Goal: Information Seeking & Learning: Learn about a topic

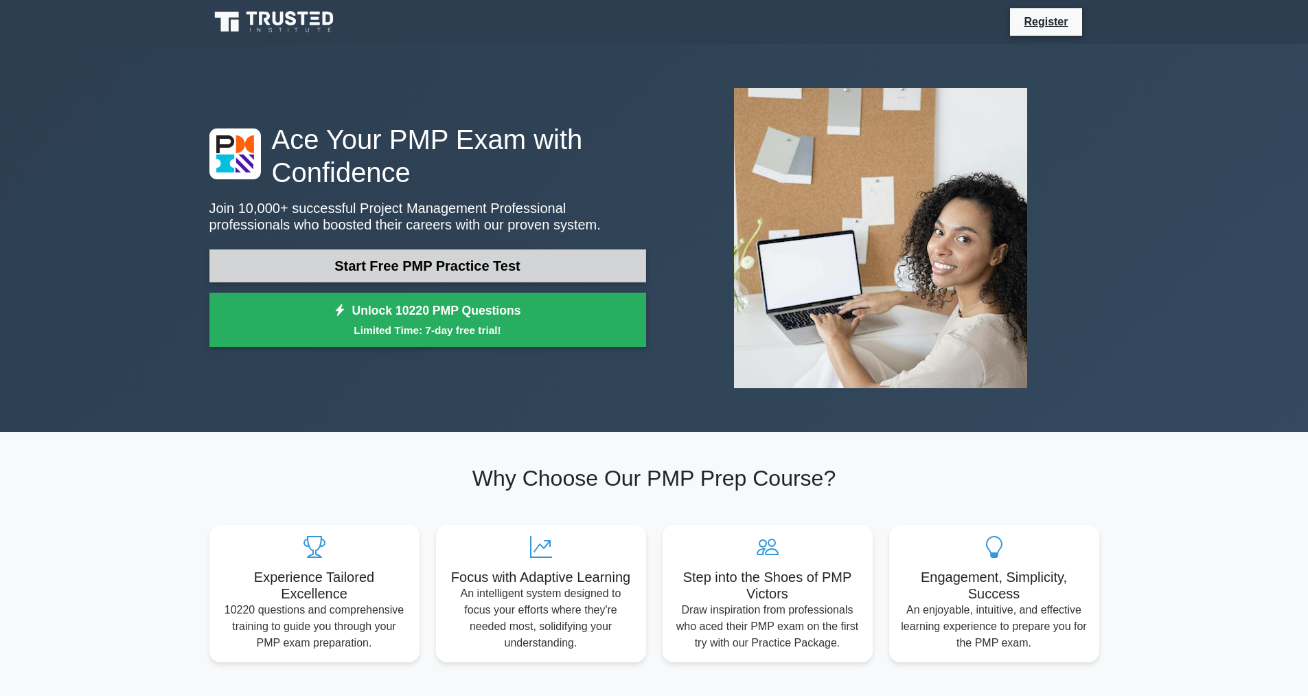
click at [523, 260] on link "Start Free PMP Practice Test" at bounding box center [427, 265] width 437 height 33
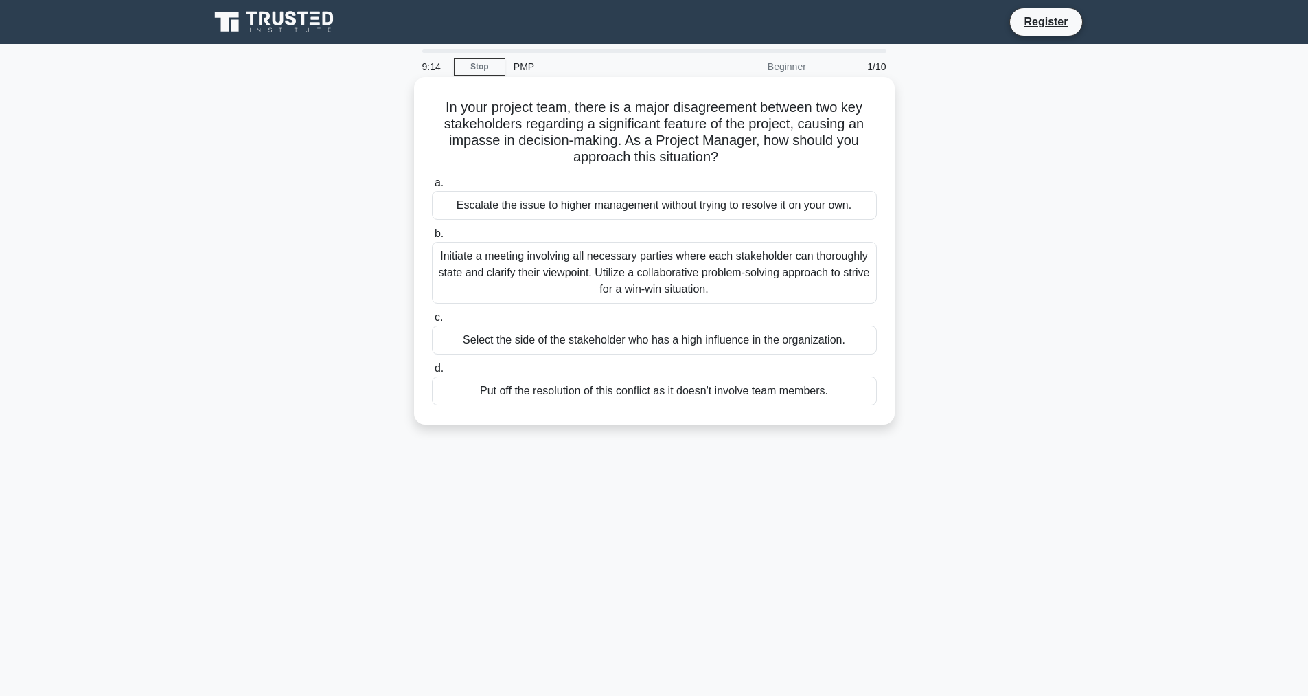
click at [670, 274] on div "Initiate a meeting involving all necessary parties where each stakeholder can t…" at bounding box center [654, 273] width 445 height 62
click at [432, 238] on input "b. Initiate a meeting involving all necessary parties where each stakeholder ca…" at bounding box center [432, 233] width 0 height 9
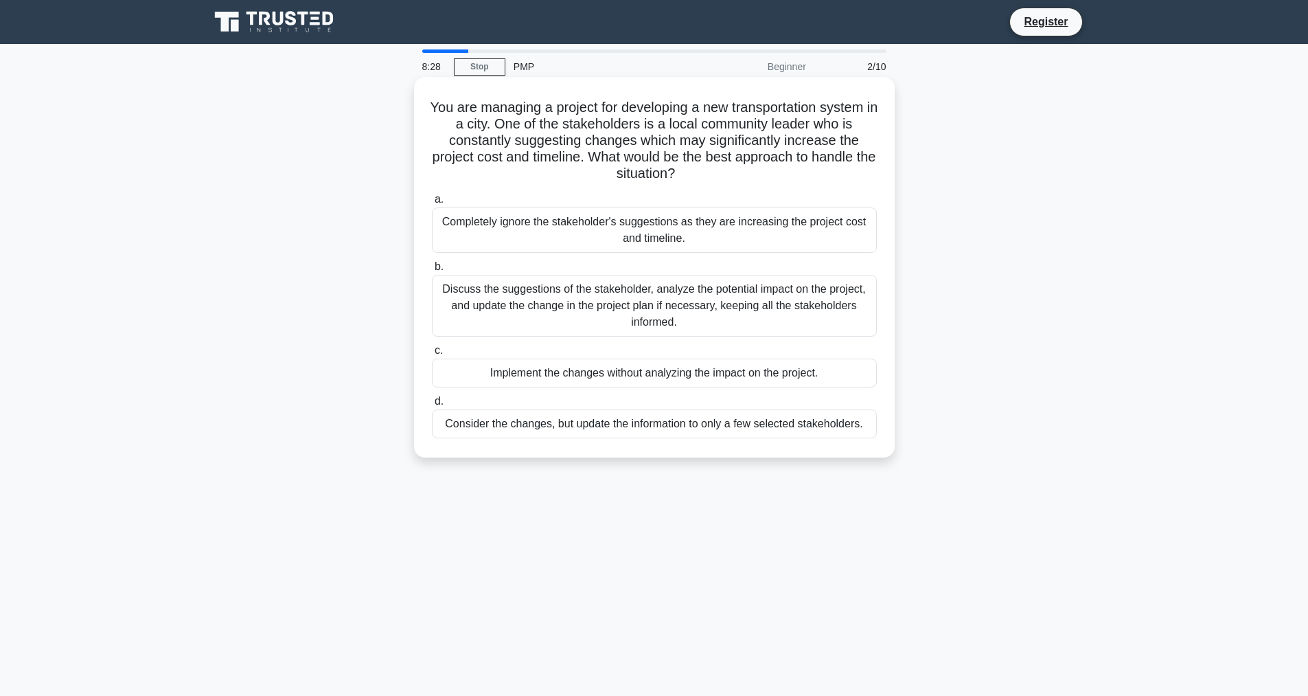
click at [617, 298] on div "Discuss the suggestions of the stakeholder, analyze the potential impact on the…" at bounding box center [654, 306] width 445 height 62
click at [432, 271] on input "b. Discuss the suggestions of the stakeholder, analyze the potential impact on …" at bounding box center [432, 266] width 0 height 9
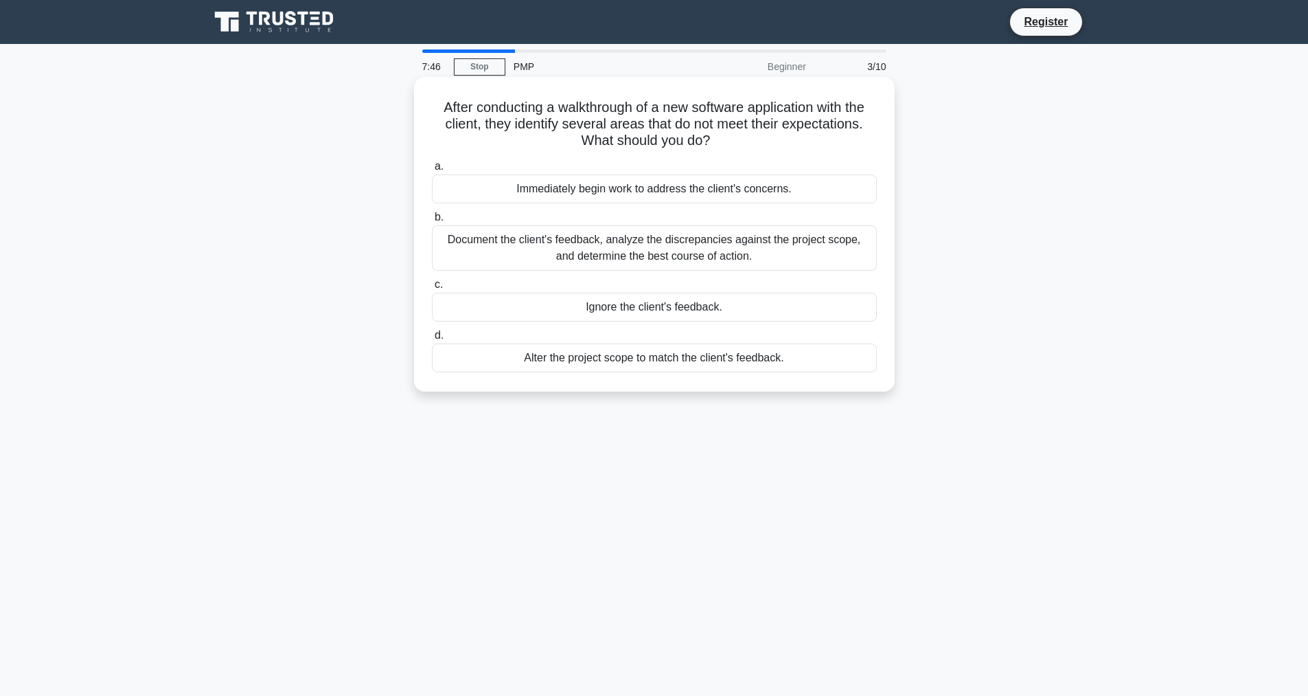
click at [600, 262] on div "Document the client's feedback, analyze the discrepancies against the project s…" at bounding box center [654, 247] width 445 height 45
click at [432, 222] on input "b. Document the client's feedback, analyze the discrepancies against the projec…" at bounding box center [432, 217] width 0 height 9
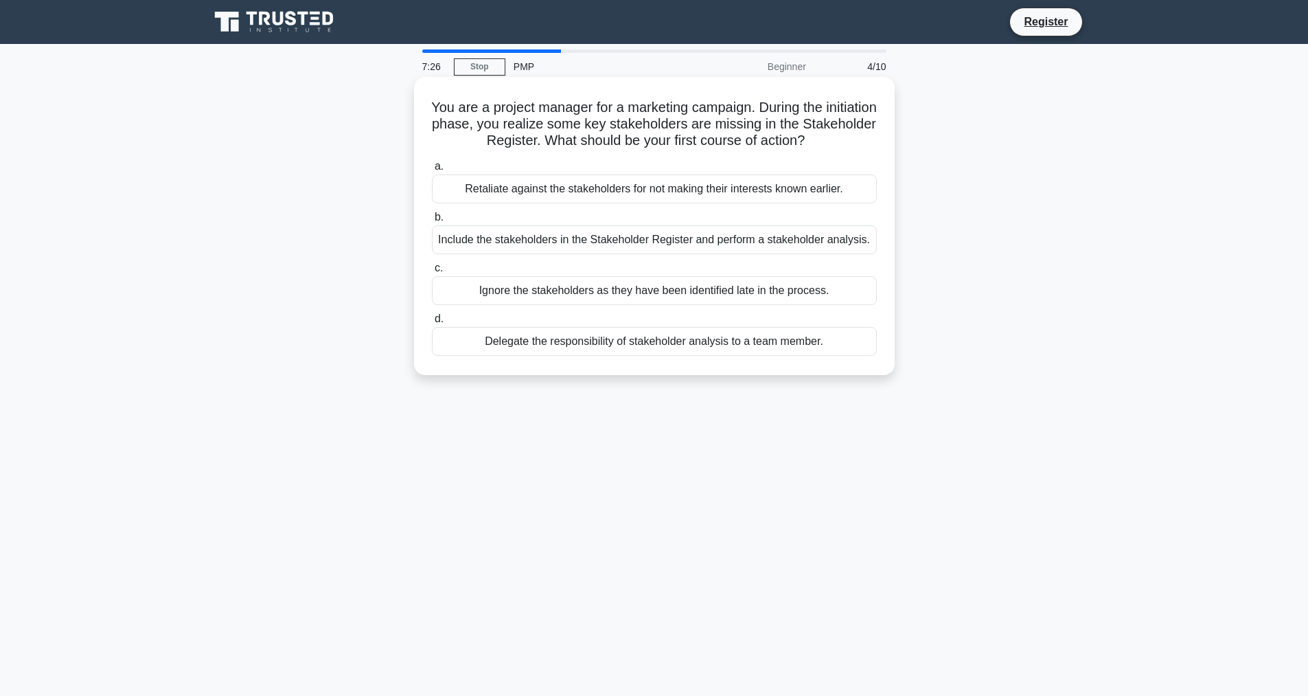
click at [598, 238] on div "Include the stakeholders in the Stakeholder Register and perform a stakeholder …" at bounding box center [654, 239] width 445 height 29
click at [432, 222] on input "b. Include the stakeholders in the Stakeholder Register and perform a stakehold…" at bounding box center [432, 217] width 0 height 9
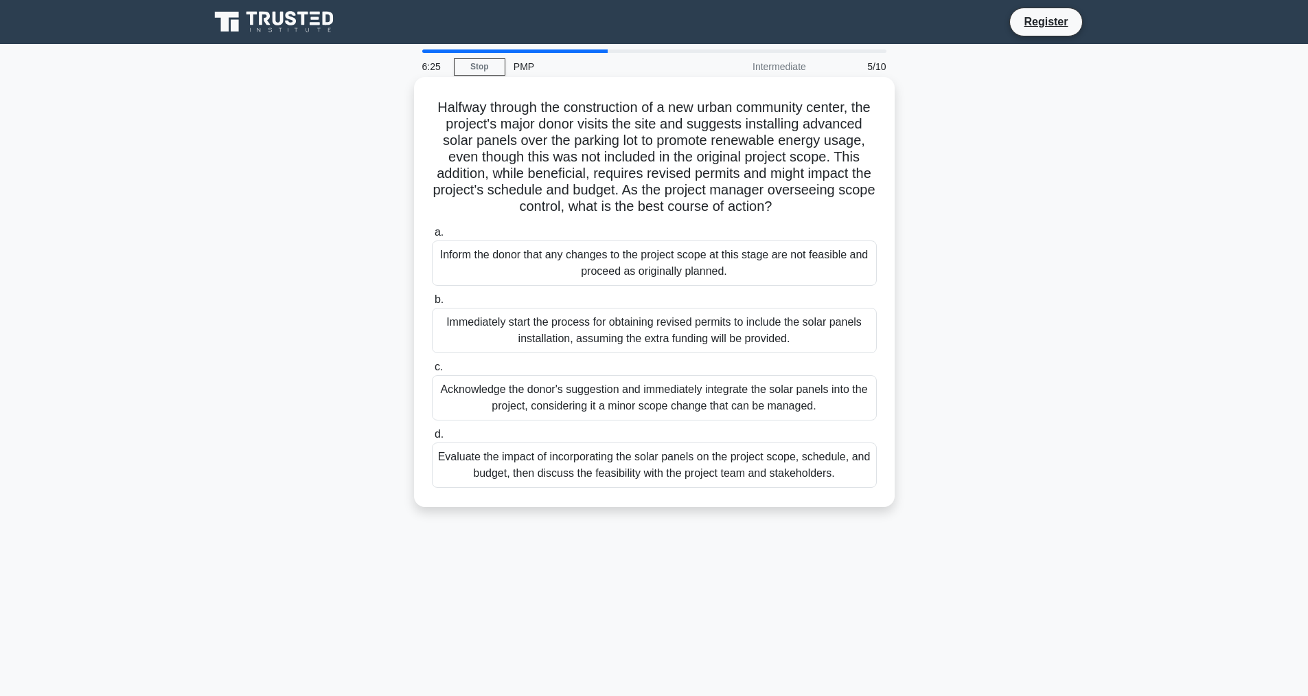
click at [626, 481] on div "Evaluate the impact of incorporating the solar panels on the project scope, sch…" at bounding box center [654, 464] width 445 height 45
click at [432, 439] on input "d. Evaluate the impact of incorporating the solar panels on the project scope, …" at bounding box center [432, 434] width 0 height 9
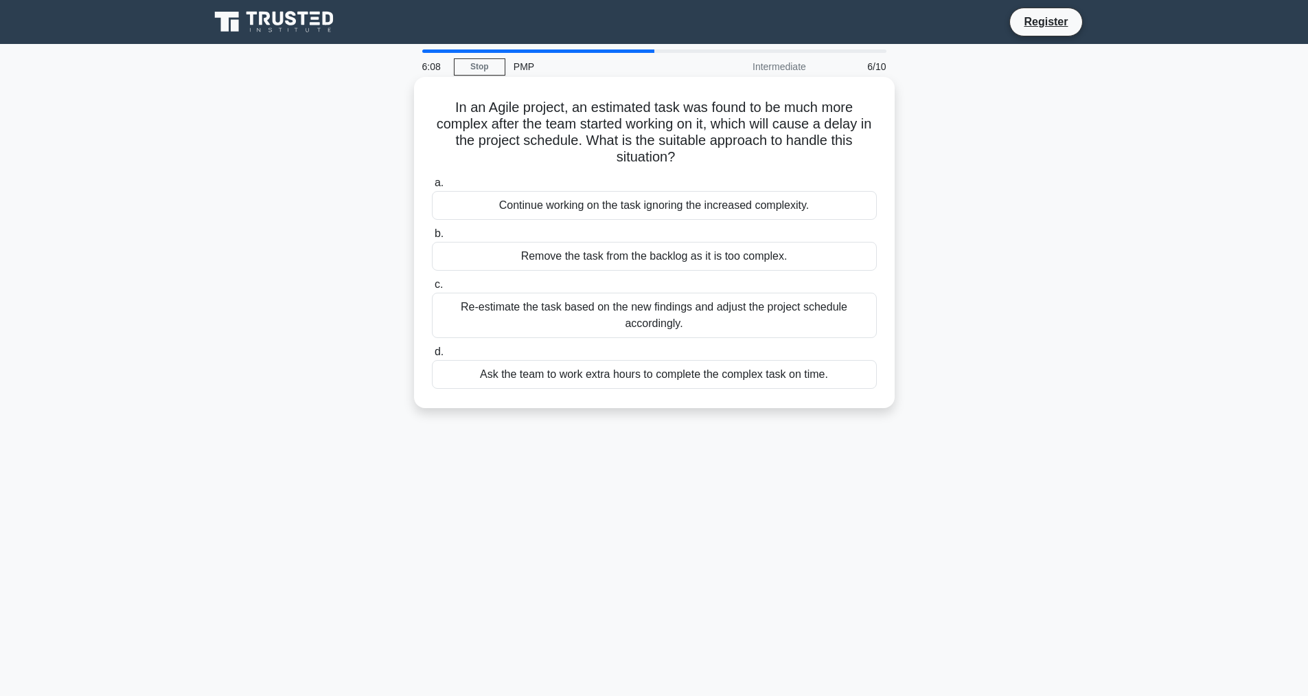
drag, startPoint x: 440, startPoint y: 106, endPoint x: 682, endPoint y: 170, distance: 250.2
click at [682, 168] on div "In an Agile project, an estimated task was found to be much more complex after …" at bounding box center [655, 242] width 470 height 320
click at [657, 302] on div "Re-estimate the task based on the new findings and adjust the project schedule …" at bounding box center [654, 315] width 445 height 45
click at [432, 289] on input "c. Re-estimate the task based on the new findings and adjust the project schedu…" at bounding box center [432, 284] width 0 height 9
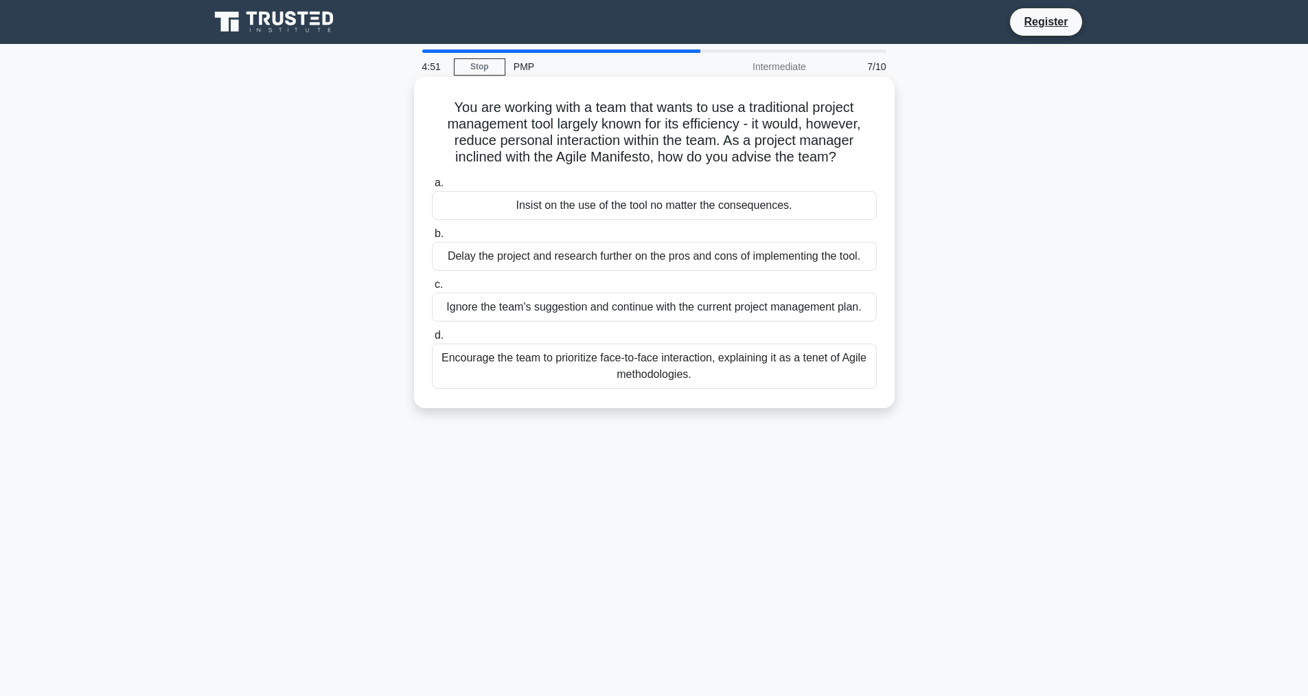
click at [666, 364] on div "Encourage the team to prioritize face-to-face interaction, explaining it as a t…" at bounding box center [654, 365] width 445 height 45
click at [432, 340] on input "d. Encourage the team to prioritize face-to-face interaction, explaining it as …" at bounding box center [432, 335] width 0 height 9
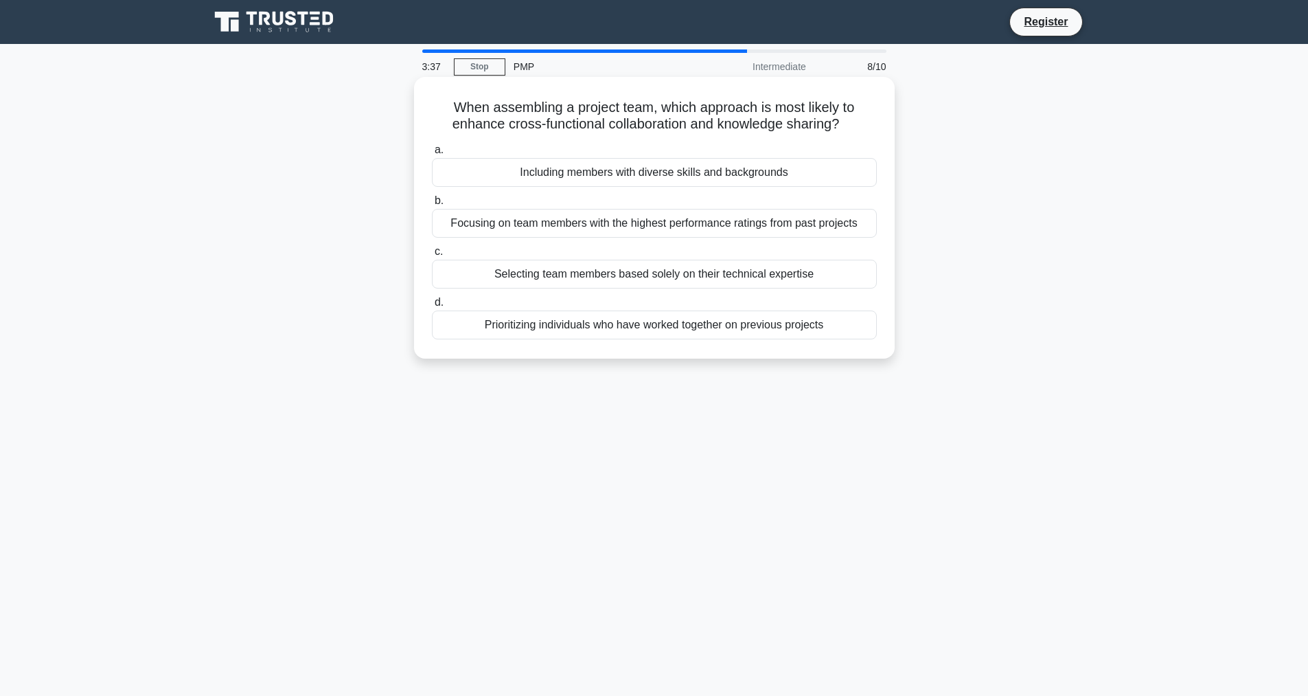
click at [675, 220] on div "Focusing on team members with the highest performance ratings from past projects" at bounding box center [654, 223] width 445 height 29
click at [432, 205] on input "b. Focusing on team members with the highest performance ratings from past proj…" at bounding box center [432, 200] width 0 height 9
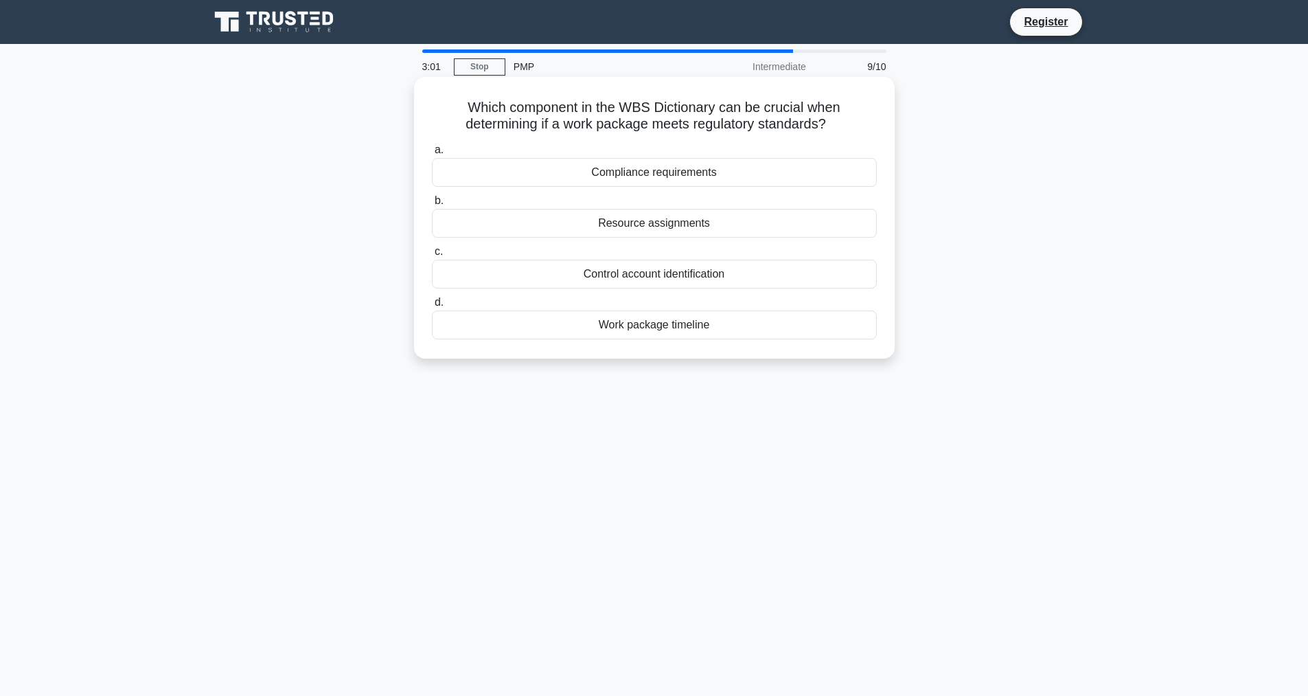
click at [664, 334] on div "Work package timeline" at bounding box center [654, 324] width 445 height 29
click at [432, 307] on input "d. Work package timeline" at bounding box center [432, 302] width 0 height 9
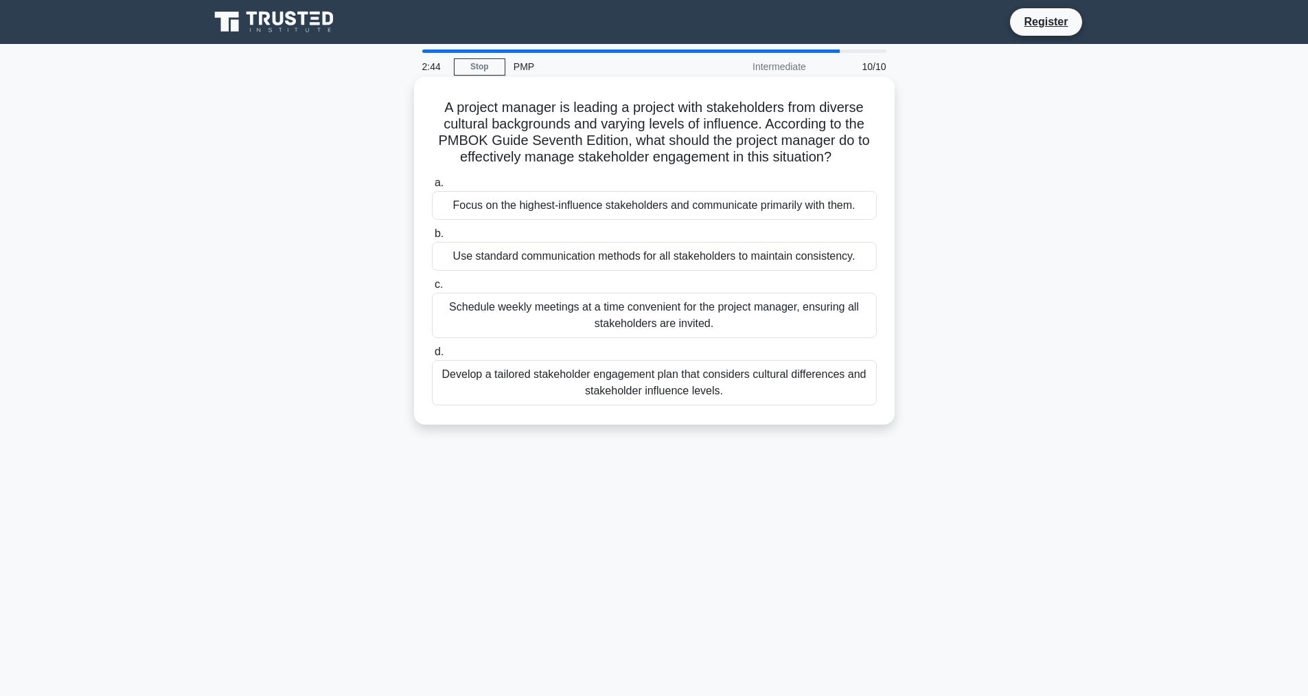
drag, startPoint x: 440, startPoint y: 115, endPoint x: 854, endPoint y: 166, distance: 416.6
click at [854, 166] on h5 "A project manager is leading a project with stakeholders from diverse cultural …" at bounding box center [655, 132] width 448 height 67
click at [517, 179] on label "a. Focus on the highest-influence stakeholders and communicate primarily with t…" at bounding box center [654, 196] width 445 height 45
click at [432, 179] on input "a. Focus on the highest-influence stakeholders and communicate primarily with t…" at bounding box center [432, 183] width 0 height 9
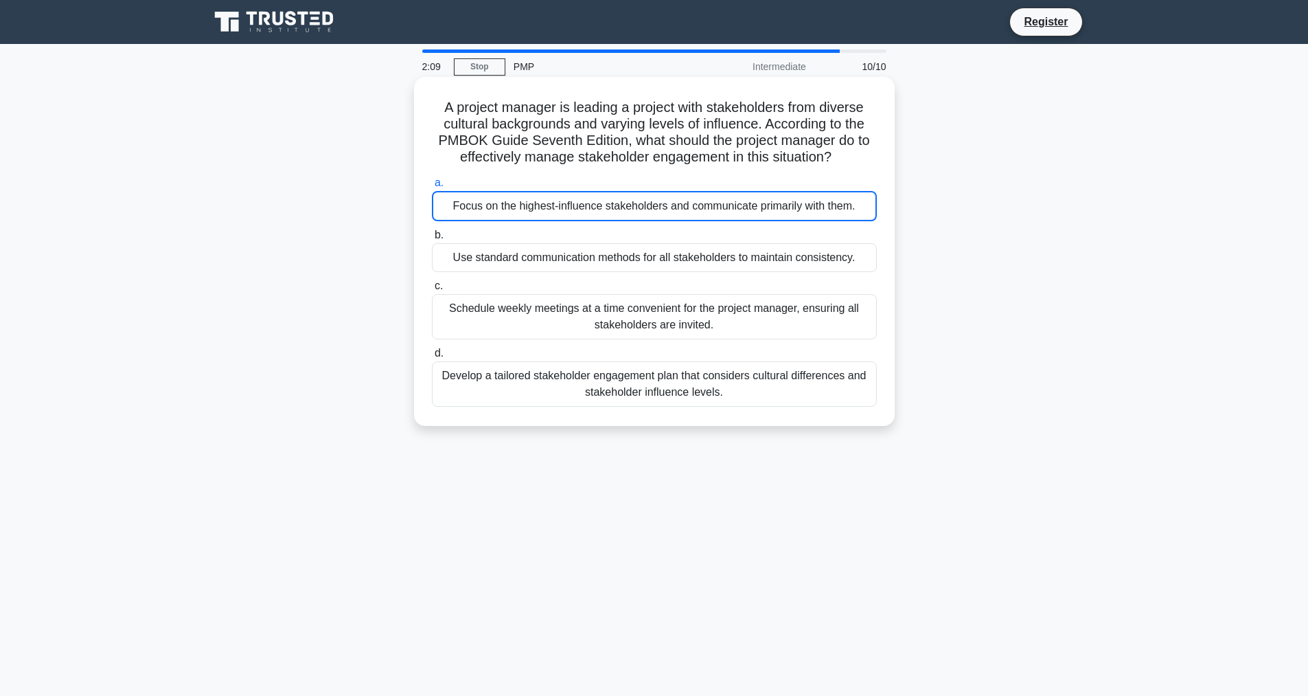
click at [590, 326] on div "Schedule weekly meetings at a time convenient for the project manager, ensuring…" at bounding box center [654, 316] width 445 height 45
click at [432, 291] on input "c. Schedule weekly meetings at a time convenient for the project manager, ensur…" at bounding box center [432, 286] width 0 height 9
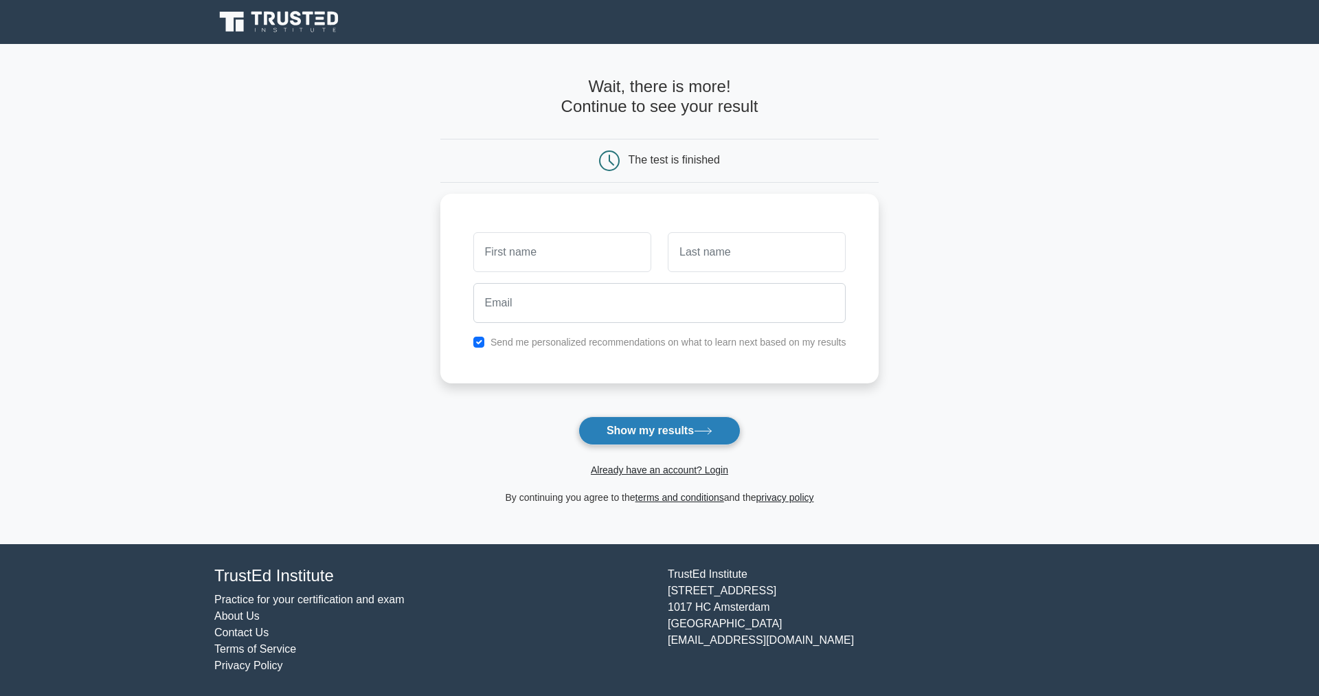
click at [642, 429] on button "Show my results" at bounding box center [659, 430] width 162 height 29
click at [582, 262] on input "text" at bounding box center [562, 249] width 178 height 40
type input "Nitya"
type input "Shah"
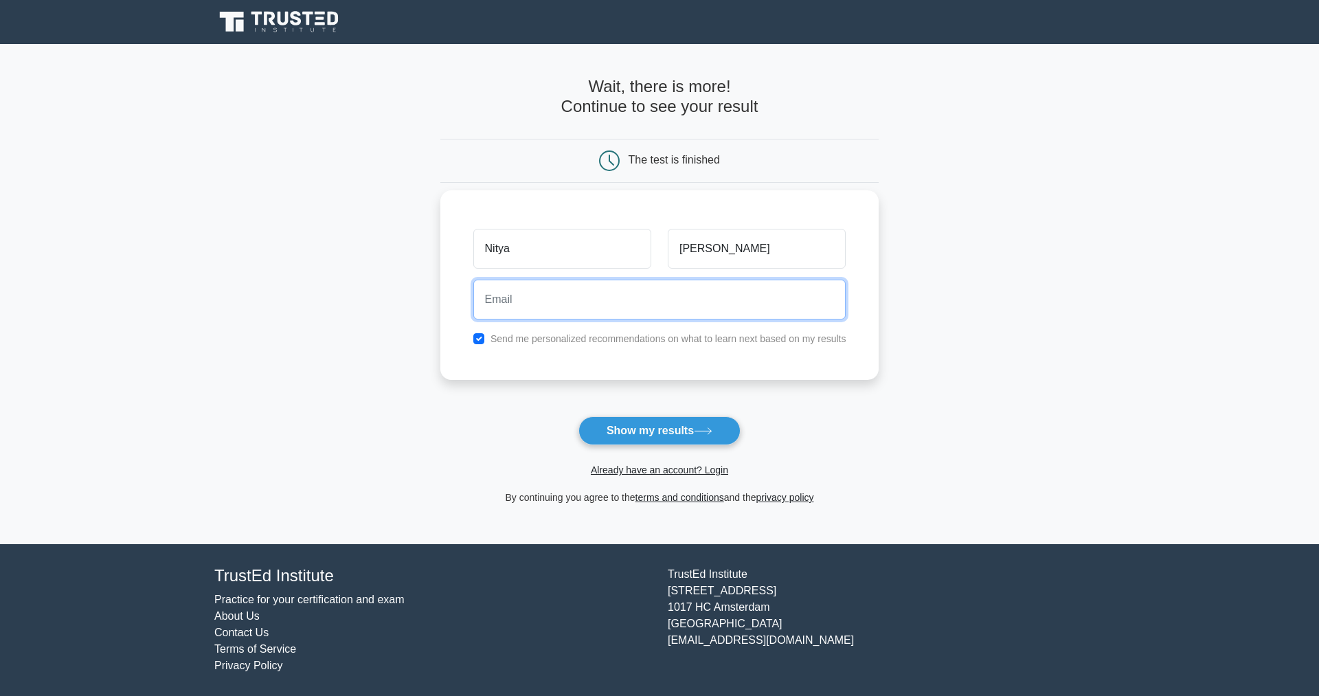
click at [587, 290] on input "email" at bounding box center [659, 300] width 373 height 40
type input "nityashah657@gmail.com"
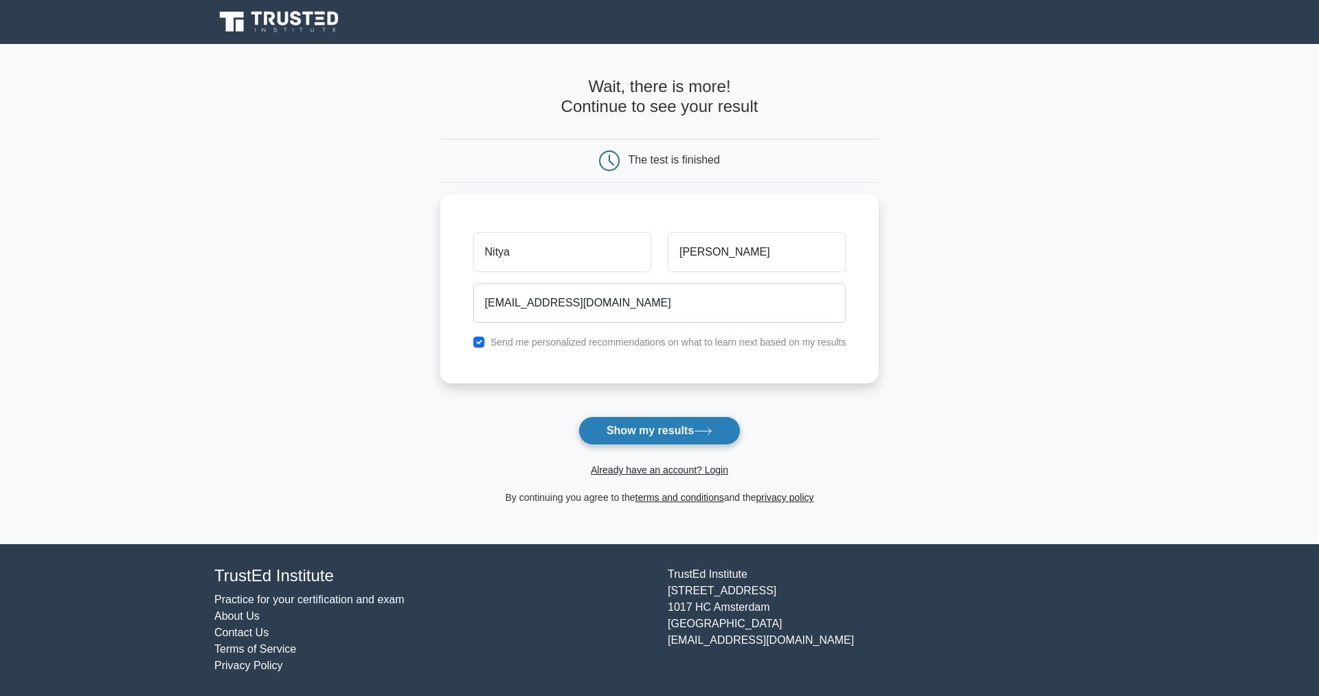
click at [652, 428] on button "Show my results" at bounding box center [659, 430] width 162 height 29
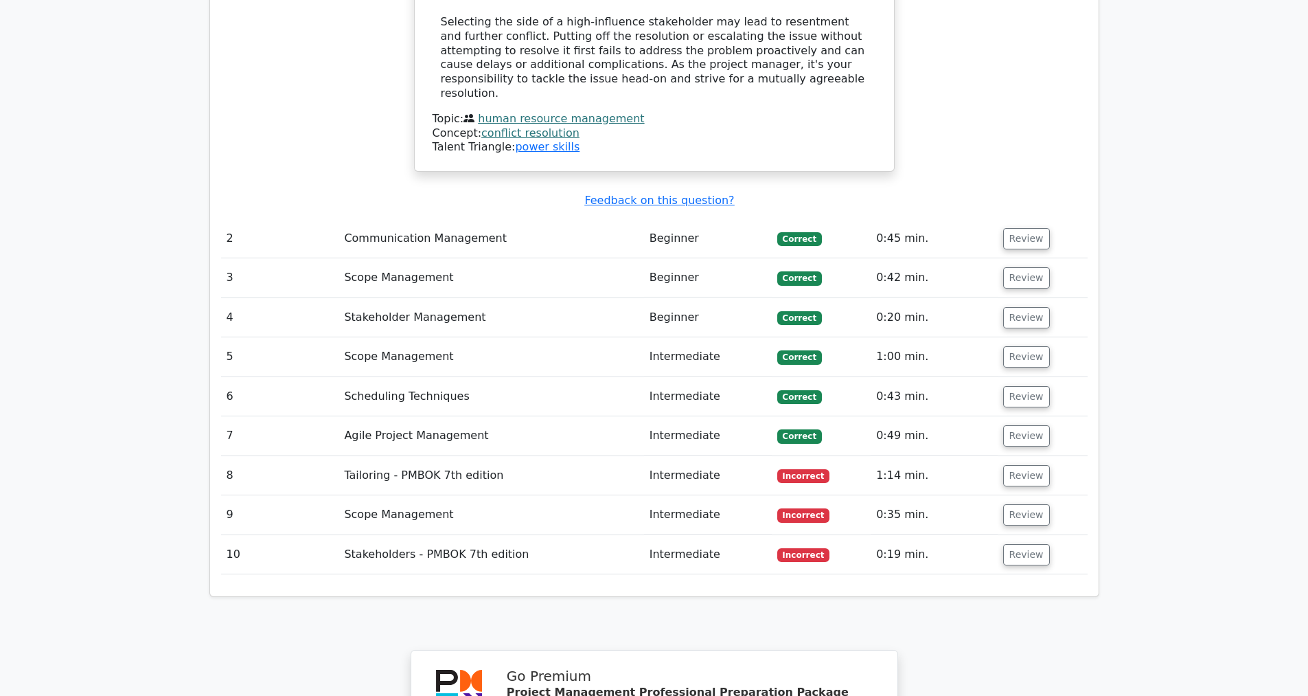
scroll to position [1786, 0]
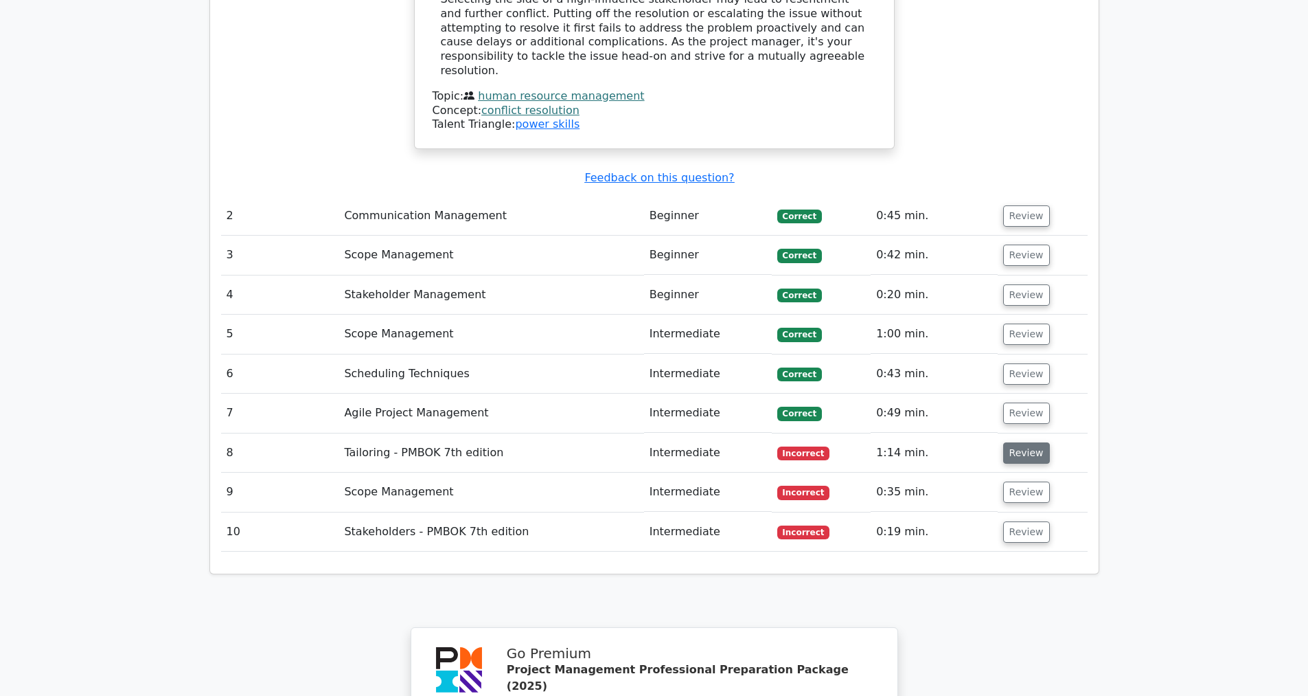
click at [1016, 442] on button "Review" at bounding box center [1026, 452] width 47 height 21
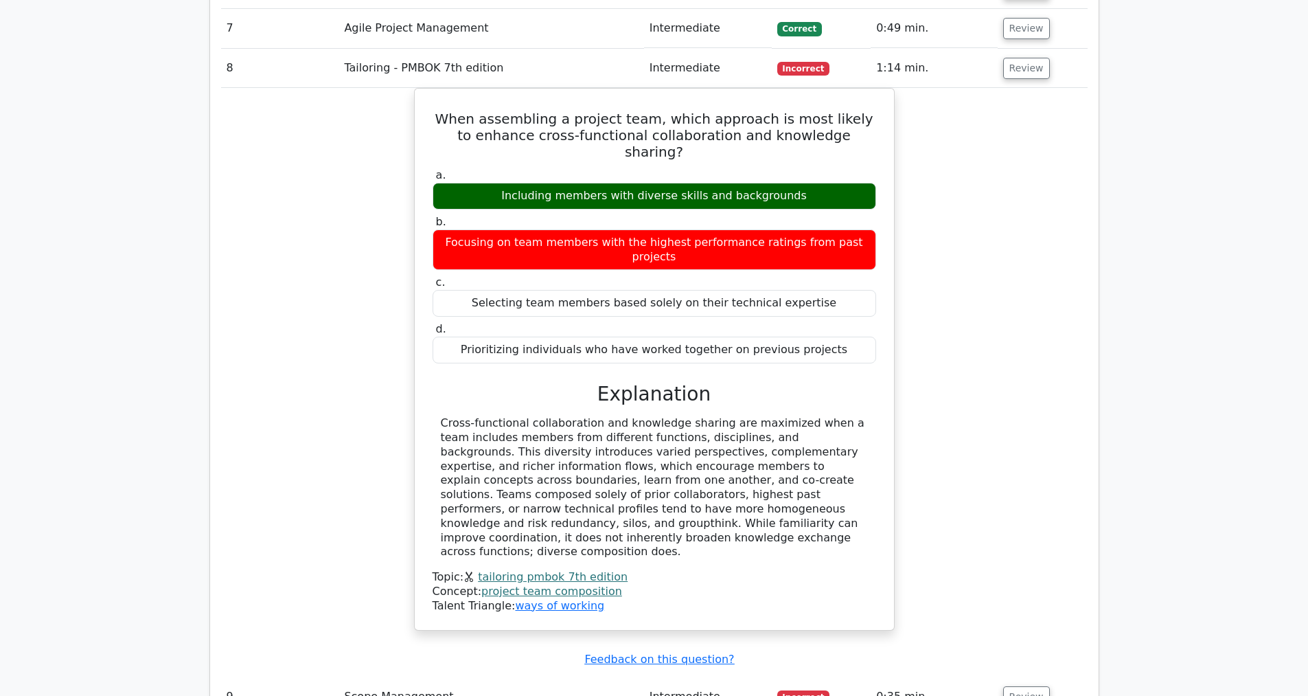
scroll to position [2198, 0]
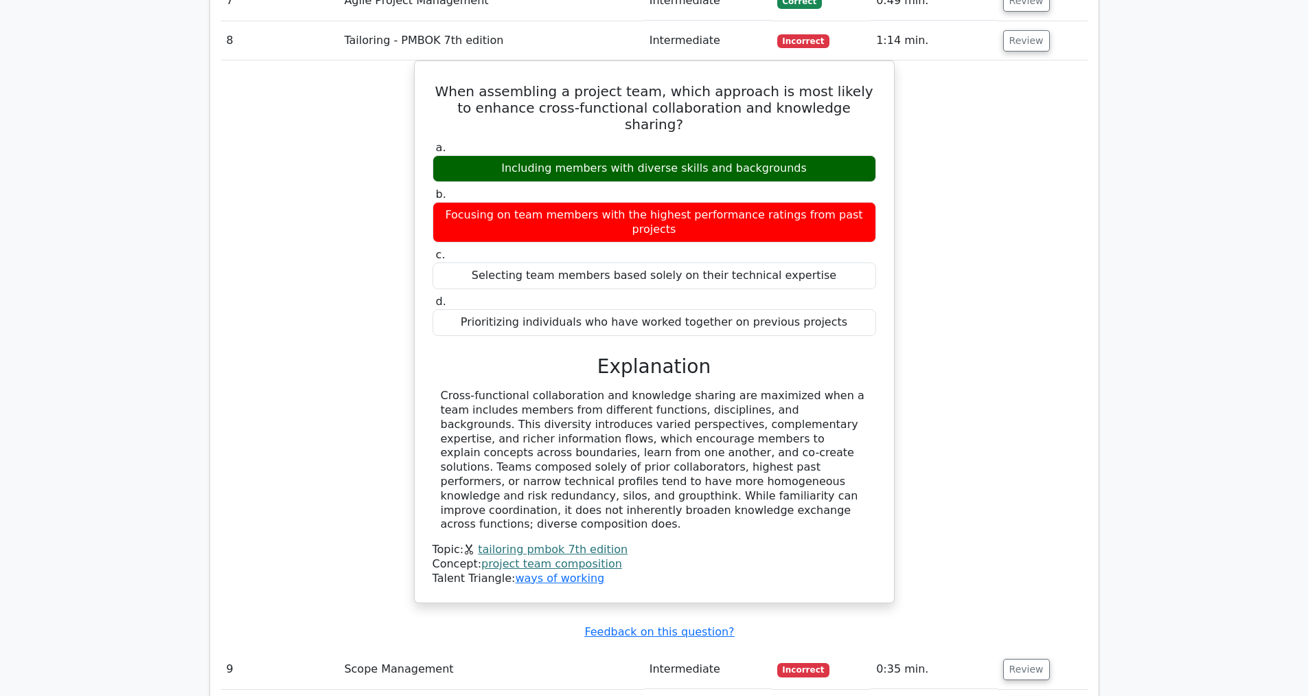
drag, startPoint x: 446, startPoint y: 516, endPoint x: 468, endPoint y: 515, distance: 22.7
click at [446, 650] on td "Scope Management" at bounding box center [491, 669] width 305 height 39
click at [1003, 659] on button "Review" at bounding box center [1026, 669] width 47 height 21
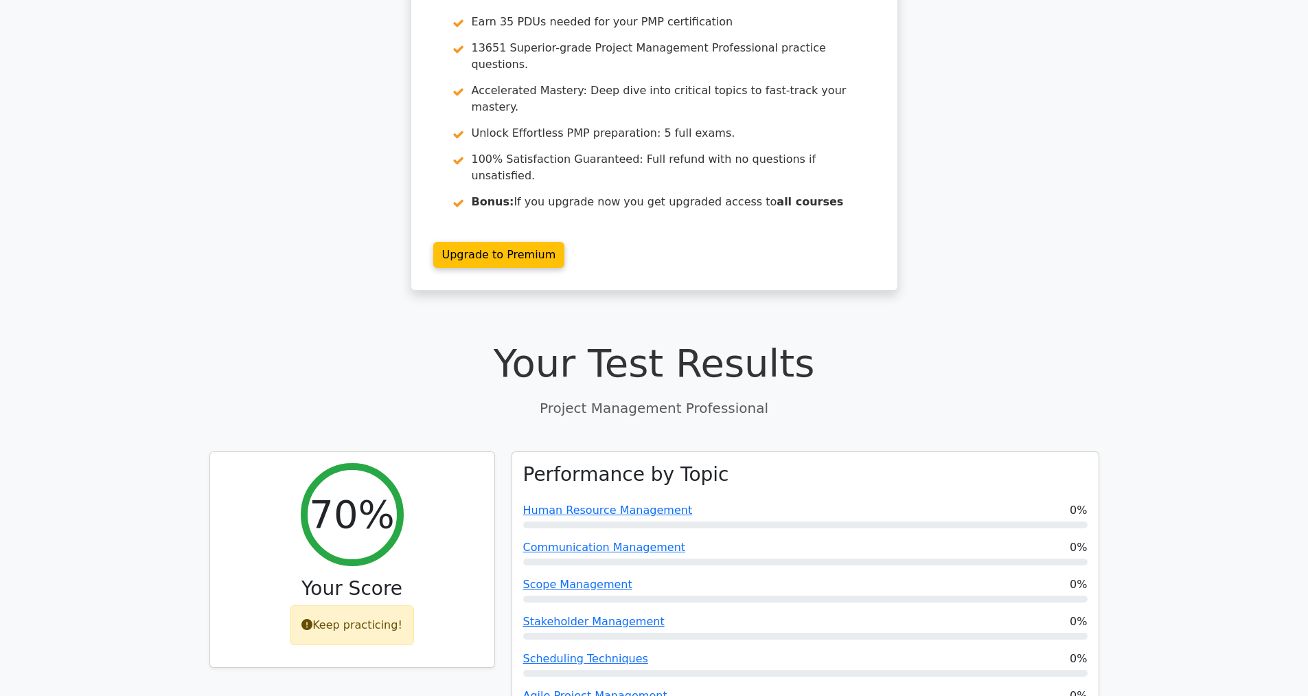
scroll to position [0, 0]
